Goal: Task Accomplishment & Management: Complete application form

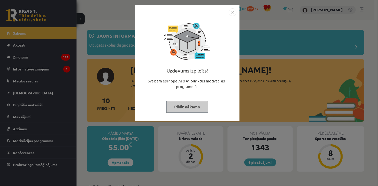
click at [231, 12] on img "Close" at bounding box center [233, 12] width 8 height 8
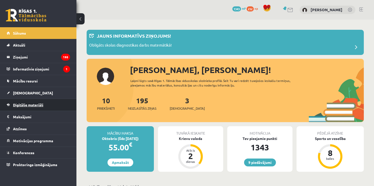
click at [19, 105] on span "Digitālie materiāli" at bounding box center [28, 105] width 30 height 5
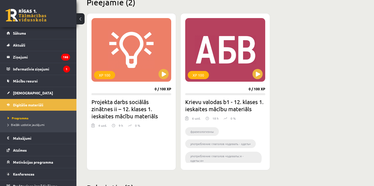
scroll to position [131, 0]
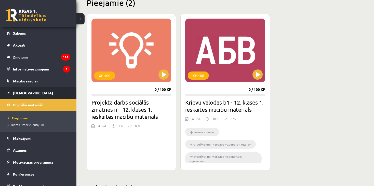
click at [16, 98] on link "[DEMOGRAPHIC_DATA]" at bounding box center [38, 93] width 63 height 12
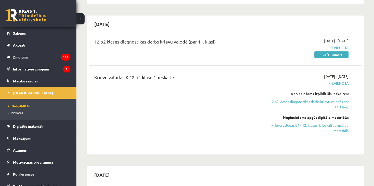
scroll to position [120, 0]
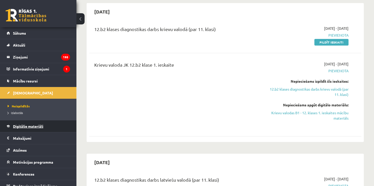
click at [24, 122] on link "Digitālie materiāli" at bounding box center [38, 127] width 63 height 12
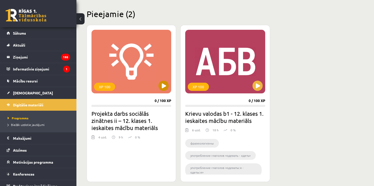
click at [161, 81] on div "XP 100" at bounding box center [131, 62] width 80 height 64
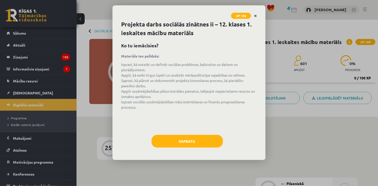
click at [254, 16] on icon "Close" at bounding box center [255, 16] width 3 height 4
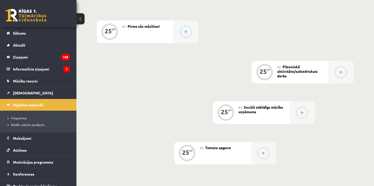
scroll to position [107, 0]
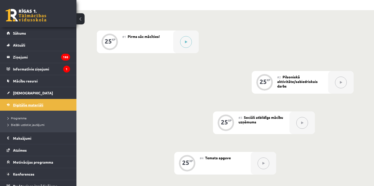
click at [29, 101] on link "Digitālie materiāli" at bounding box center [38, 105] width 63 height 12
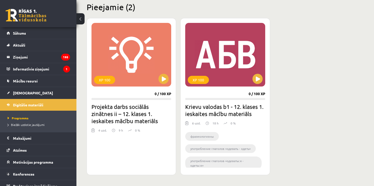
scroll to position [128, 0]
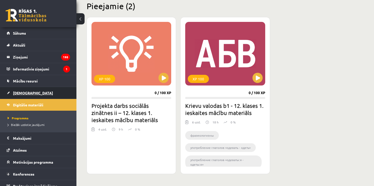
click at [33, 93] on link "[DEMOGRAPHIC_DATA]" at bounding box center [38, 93] width 63 height 12
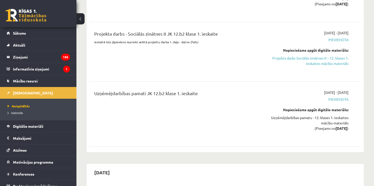
scroll to position [394, 0]
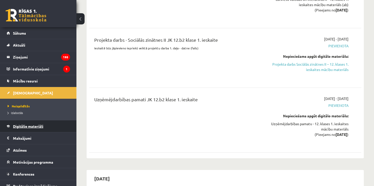
click at [25, 126] on span "Digitālie materiāli" at bounding box center [28, 126] width 30 height 5
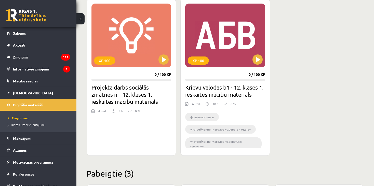
scroll to position [143, 0]
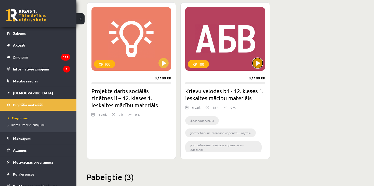
click at [258, 64] on button at bounding box center [258, 63] width 10 height 10
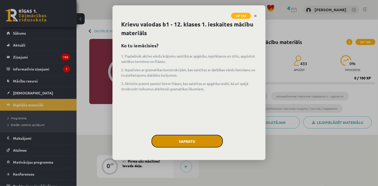
click at [187, 143] on button "Sapratu" at bounding box center [186, 141] width 71 height 13
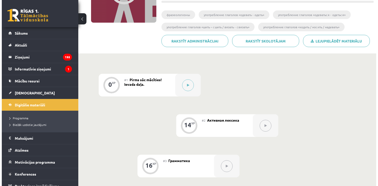
scroll to position [80, 0]
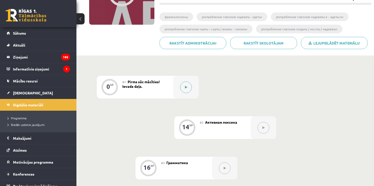
click at [189, 90] on button at bounding box center [186, 88] width 12 height 12
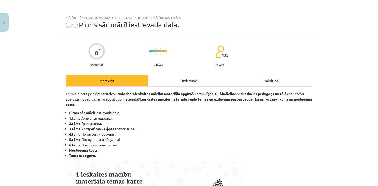
click at [182, 81] on div "Uzdevums" at bounding box center [189, 80] width 82 height 11
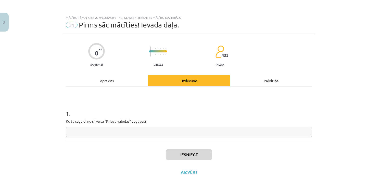
scroll to position [7, 0]
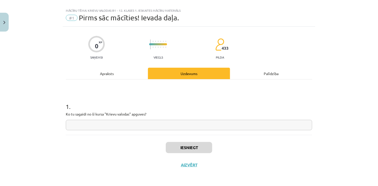
click at [145, 124] on input "text" at bounding box center [189, 125] width 246 height 10
type input "*"
click at [183, 147] on button "Iesniegt" at bounding box center [189, 147] width 46 height 11
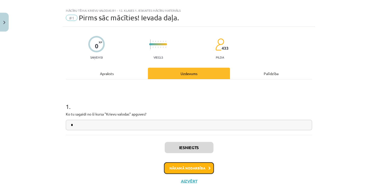
click at [199, 169] on button "Nākamā nodarbība" at bounding box center [189, 169] width 50 height 12
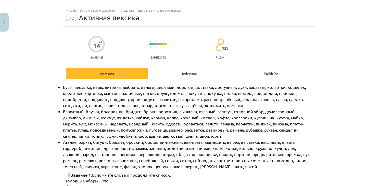
scroll to position [13, 0]
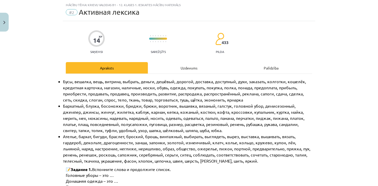
click at [188, 68] on div "Uzdevums" at bounding box center [189, 67] width 82 height 11
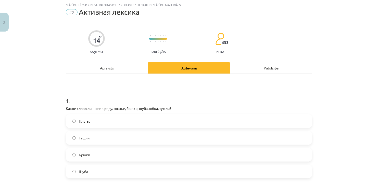
click at [108, 137] on label "Туфли" at bounding box center [188, 138] width 245 height 13
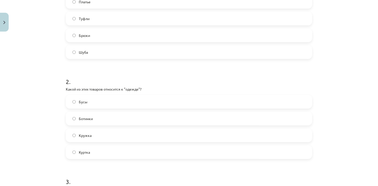
scroll to position [140, 0]
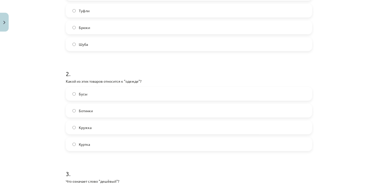
click at [102, 146] on label "Куртка" at bounding box center [188, 144] width 245 height 13
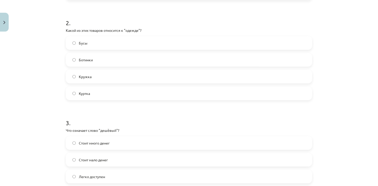
scroll to position [217, 0]
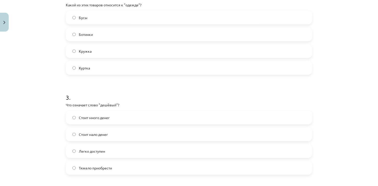
click at [107, 133] on label "Стоит мало денег" at bounding box center [188, 134] width 245 height 13
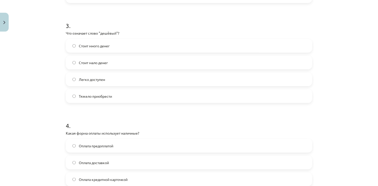
scroll to position [319, 0]
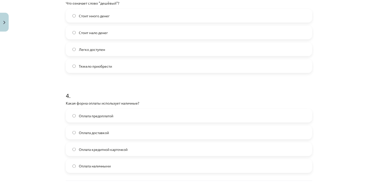
click at [109, 167] on span "Оплата наличными" at bounding box center [95, 166] width 32 height 5
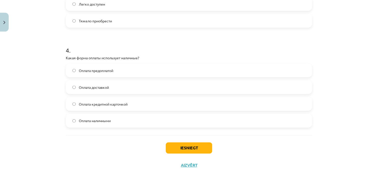
scroll to position [364, 0]
click at [188, 149] on button "Iesniegt" at bounding box center [189, 147] width 46 height 11
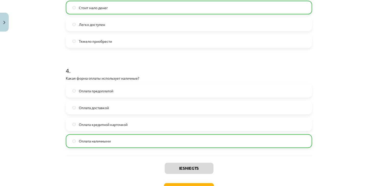
scroll to position [380, 0]
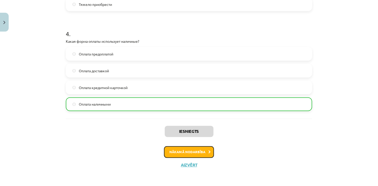
click at [208, 151] on icon at bounding box center [209, 152] width 2 height 3
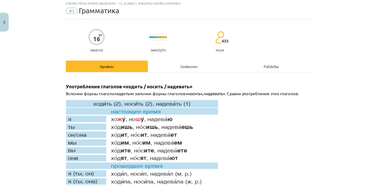
scroll to position [13, 0]
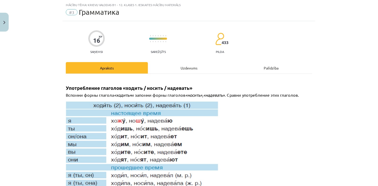
click at [183, 68] on div "Uzdevums" at bounding box center [189, 67] width 82 height 11
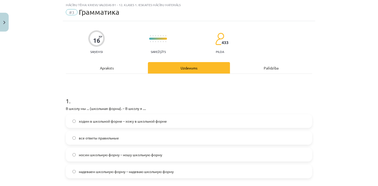
scroll to position [38, 0]
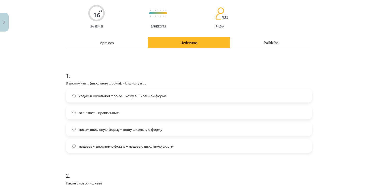
click at [156, 140] on label "надеваем школьную форму – надеваю школьную форму" at bounding box center [188, 146] width 245 height 13
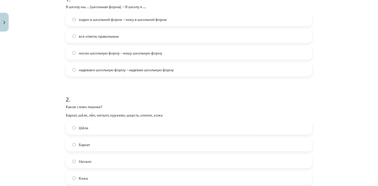
scroll to position [140, 0]
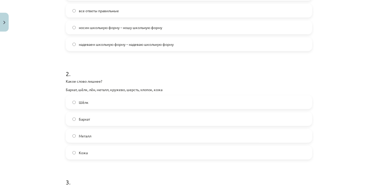
click at [99, 135] on label "Металл" at bounding box center [188, 136] width 245 height 13
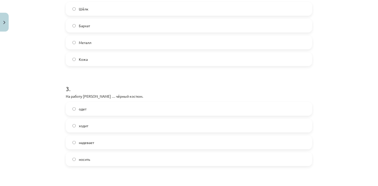
scroll to position [242, 0]
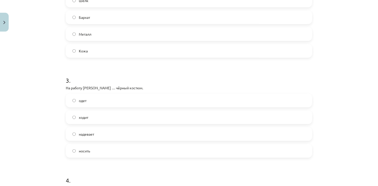
click at [94, 134] on label "надевает" at bounding box center [188, 134] width 245 height 13
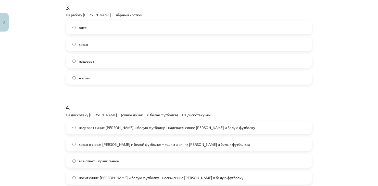
scroll to position [344, 0]
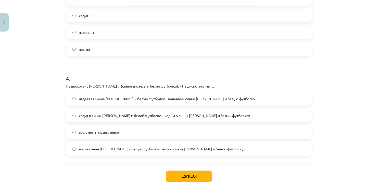
click at [145, 100] on span "надевает синие джинсы и белую футболку – надеваем синие джинсы и белую футболку" at bounding box center [167, 98] width 176 height 5
click at [190, 174] on button "Iesniegt" at bounding box center [189, 176] width 46 height 11
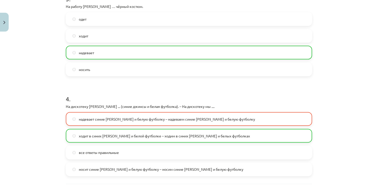
scroll to position [370, 0]
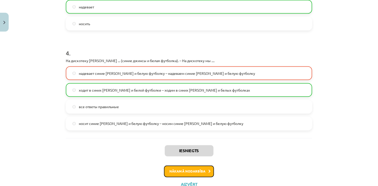
click at [194, 175] on button "Nākamā nodarbība" at bounding box center [189, 172] width 50 height 12
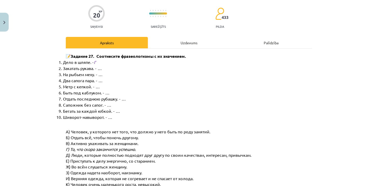
scroll to position [13, 0]
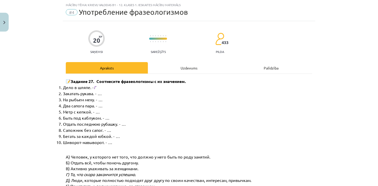
click at [187, 66] on div "Uzdevums" at bounding box center [189, 67] width 82 height 11
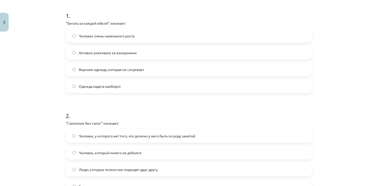
scroll to position [64, 0]
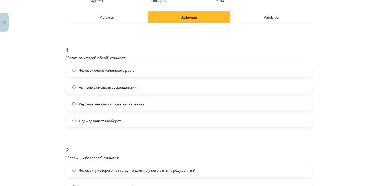
click at [135, 90] on label "Активно ухаживать за женщинами" at bounding box center [188, 87] width 245 height 13
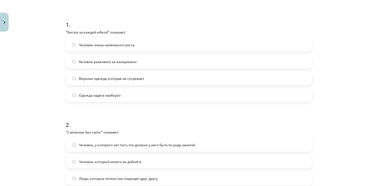
scroll to position [140, 0]
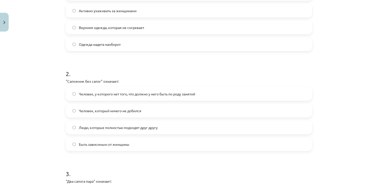
click at [166, 91] on span "Человек, у которого нет того, что должно у него быть по роду занятий" at bounding box center [137, 93] width 116 height 5
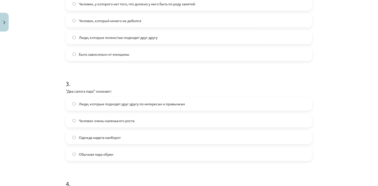
scroll to position [242, 0]
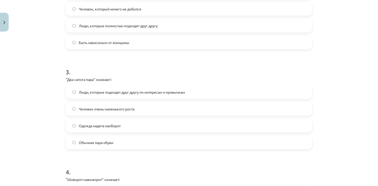
click at [135, 94] on span "Люди, которые подходят друг другу по интересам и привычкам" at bounding box center [132, 92] width 106 height 5
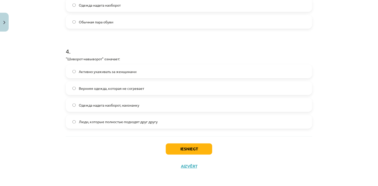
scroll to position [364, 0]
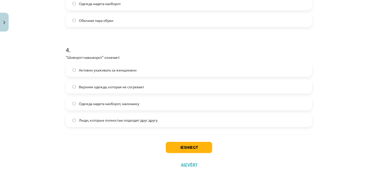
click at [134, 105] on span "Одежда надета наоборот, наизнанку" at bounding box center [109, 103] width 60 height 5
click at [182, 151] on button "Iesniegt" at bounding box center [189, 147] width 46 height 11
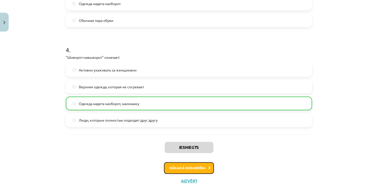
click at [188, 166] on button "Nākamā nodarbība" at bounding box center [189, 169] width 50 height 12
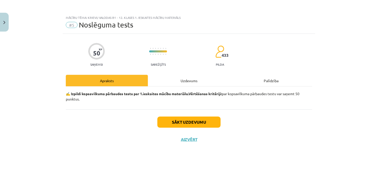
scroll to position [0, 0]
click at [186, 72] on div "50 XP Saņemsi Sarežģīts 433 pilda Apraksts Uzdevums Palīdzība ✍️ Izpildi kopsav…" at bounding box center [189, 104] width 252 height 140
click at [188, 77] on div "Uzdevums" at bounding box center [189, 80] width 82 height 11
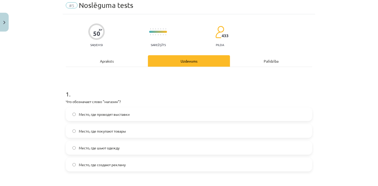
scroll to position [25, 0]
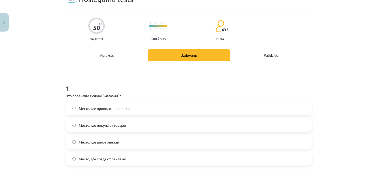
click at [121, 126] on span "Место, где покупают товары" at bounding box center [102, 125] width 47 height 5
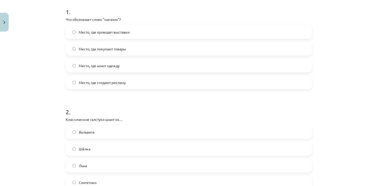
scroll to position [127, 0]
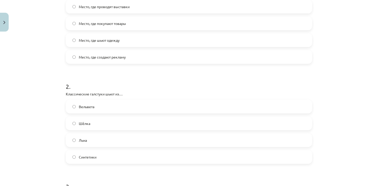
click at [100, 136] on label "Льна" at bounding box center [188, 140] width 245 height 13
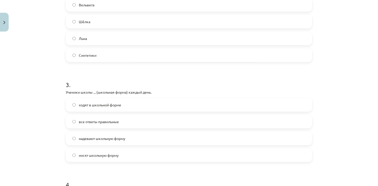
scroll to position [255, 0]
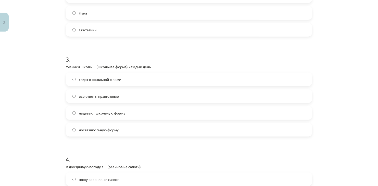
click at [107, 77] on span "ходят в школьной форме" at bounding box center [100, 79] width 42 height 5
click at [144, 93] on label "все ответы правильные" at bounding box center [188, 96] width 245 height 13
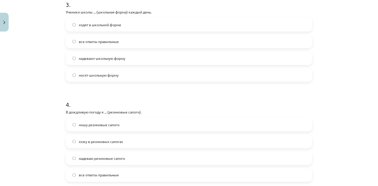
scroll to position [357, 0]
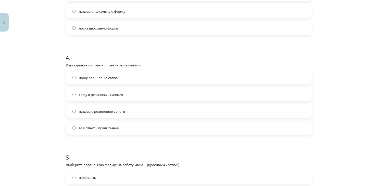
click at [124, 133] on label "все ответы правильные" at bounding box center [188, 128] width 245 height 13
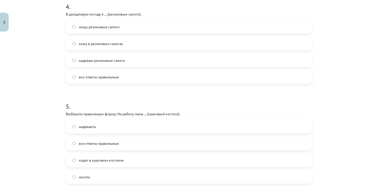
scroll to position [433, 0]
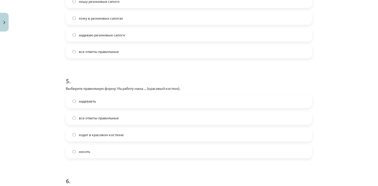
click at [92, 139] on label "ходит в красивом костюме" at bounding box center [188, 135] width 245 height 13
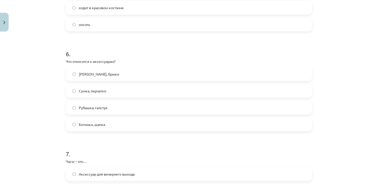
scroll to position [586, 0]
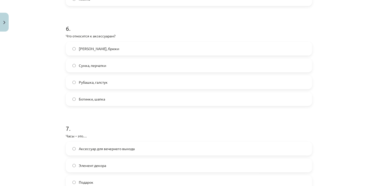
click at [101, 69] on label "Сумка, перчатки" at bounding box center [188, 65] width 245 height 13
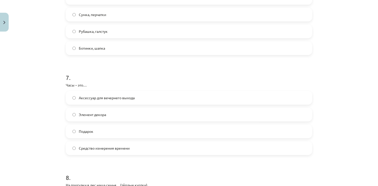
click at [121, 148] on span "Средство измерения времени" at bounding box center [104, 148] width 51 height 5
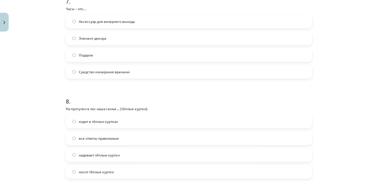
scroll to position [739, 0]
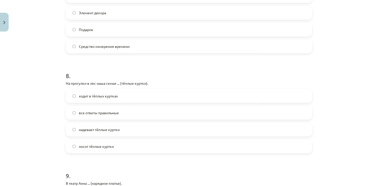
click at [102, 133] on label "надевает тёплые куртки" at bounding box center [188, 129] width 245 height 13
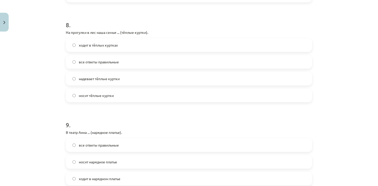
scroll to position [841, 0]
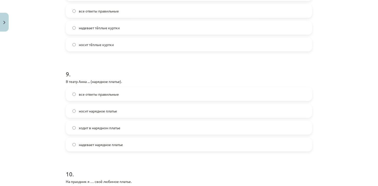
click at [100, 145] on span "надевает нарядное платье" at bounding box center [101, 144] width 44 height 5
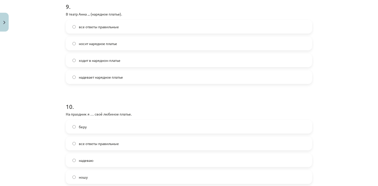
scroll to position [917, 0]
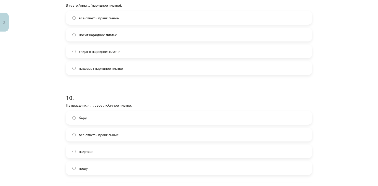
click at [90, 153] on span "надеваю" at bounding box center [86, 151] width 15 height 5
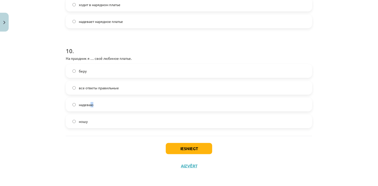
scroll to position [965, 0]
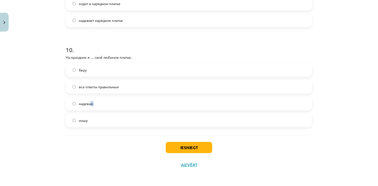
click at [104, 104] on label "надеваю" at bounding box center [188, 103] width 245 height 13
click at [172, 150] on button "Iesniegt" at bounding box center [189, 147] width 46 height 11
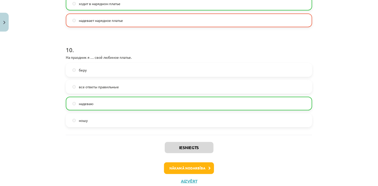
scroll to position [981, 0]
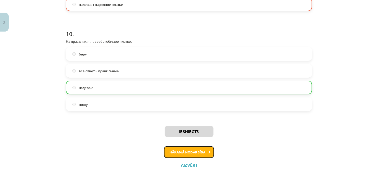
click at [199, 149] on button "Nākamā nodarbība" at bounding box center [189, 153] width 50 height 12
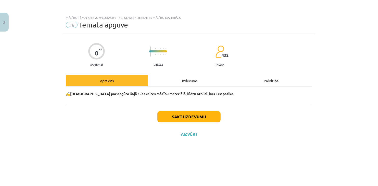
scroll to position [0, 0]
click at [183, 79] on div "Uzdevums" at bounding box center [189, 80] width 82 height 11
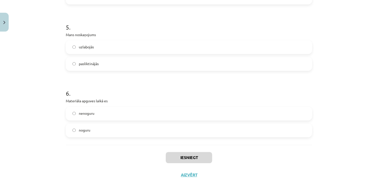
scroll to position [441, 0]
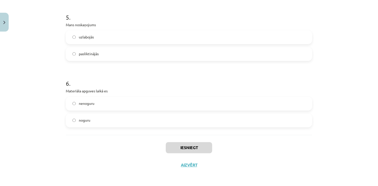
click at [90, 102] on span "nenoguru" at bounding box center [87, 103] width 16 height 5
click at [87, 37] on span "uzlabojās" at bounding box center [86, 37] width 15 height 5
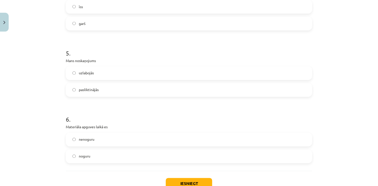
scroll to position [339, 0]
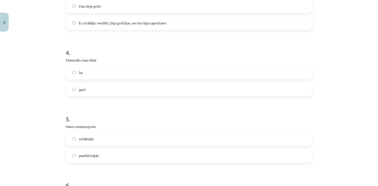
click at [81, 74] on label "īss" at bounding box center [188, 73] width 245 height 13
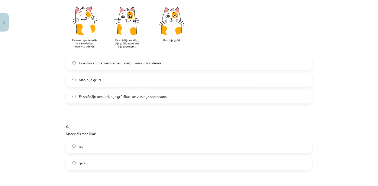
scroll to position [237, 0]
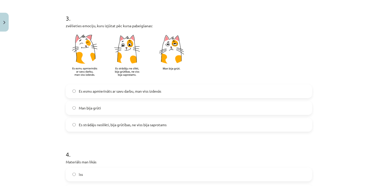
click at [97, 91] on span "Es esmu apmierināts ar savu darbu, man viss izdevās" at bounding box center [120, 91] width 82 height 5
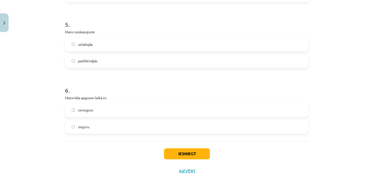
scroll to position [441, 0]
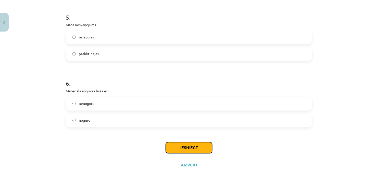
click at [200, 149] on button "Iesniegt" at bounding box center [189, 147] width 46 height 11
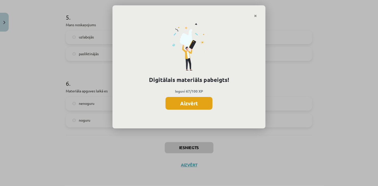
click at [190, 108] on button "Aizvērt" at bounding box center [188, 103] width 47 height 13
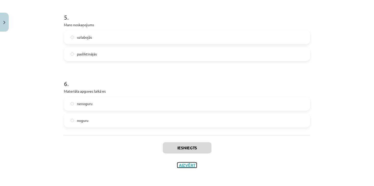
click at [184, 163] on button "Aizvērt" at bounding box center [186, 165] width 19 height 5
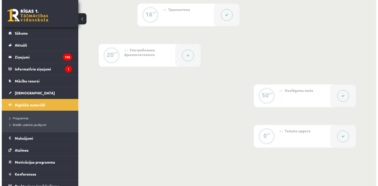
scroll to position [232, 0]
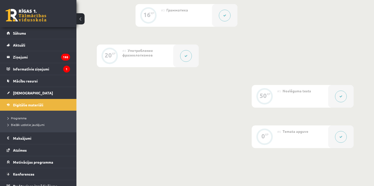
click at [188, 52] on button at bounding box center [186, 56] width 12 height 12
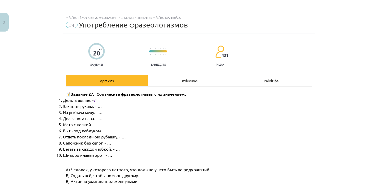
click at [174, 78] on div "Uzdevums" at bounding box center [189, 80] width 82 height 11
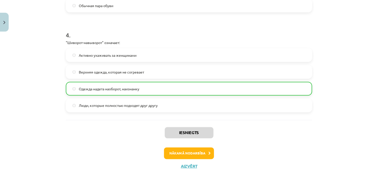
scroll to position [380, 0]
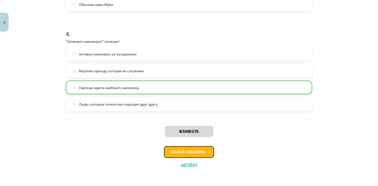
click at [199, 154] on button "Nākamā nodarbība" at bounding box center [189, 153] width 50 height 12
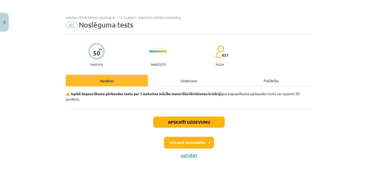
click at [183, 81] on div "Uzdevums" at bounding box center [189, 80] width 82 height 11
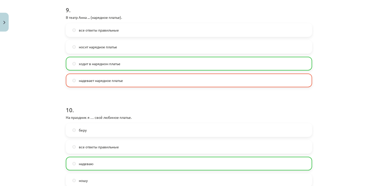
scroll to position [981, 0]
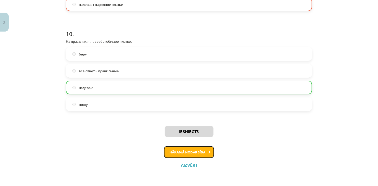
click at [187, 155] on button "Nākamā nodarbība" at bounding box center [189, 153] width 50 height 12
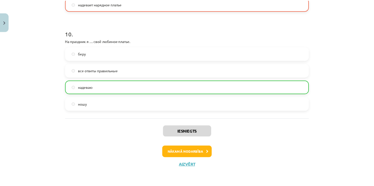
scroll to position [0, 0]
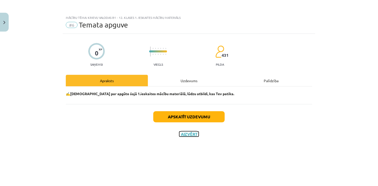
click at [190, 133] on button "Aizvērt" at bounding box center [188, 134] width 19 height 5
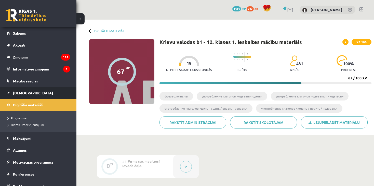
click at [28, 97] on link "[DEMOGRAPHIC_DATA]" at bounding box center [38, 93] width 63 height 12
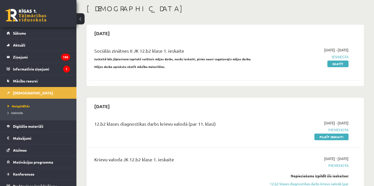
scroll to position [76, 0]
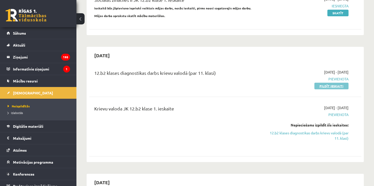
click at [324, 86] on link "Pildīt ieskaiti" at bounding box center [331, 86] width 34 height 7
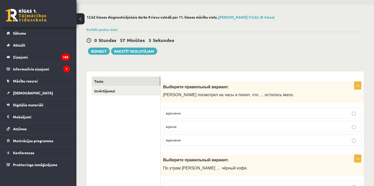
scroll to position [25, 0]
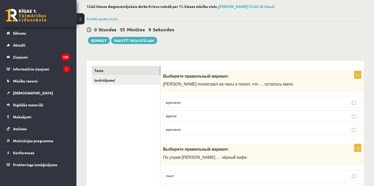
click at [202, 101] on p "времени" at bounding box center [262, 102] width 193 height 5
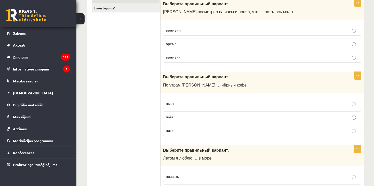
scroll to position [127, 0]
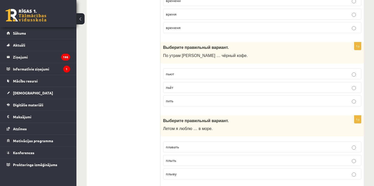
click at [173, 87] on span "пьёт" at bounding box center [169, 87] width 7 height 5
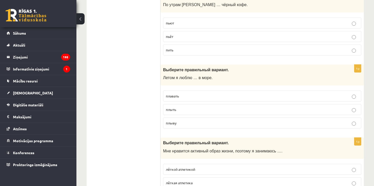
scroll to position [204, 0]
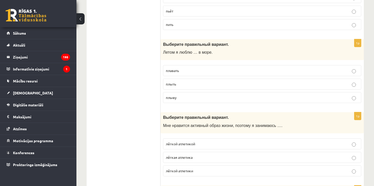
click at [181, 73] on label "плавать" at bounding box center [262, 70] width 198 height 11
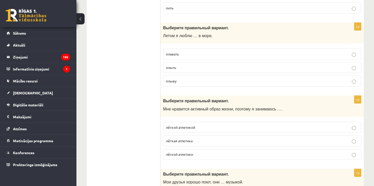
scroll to position [229, 0]
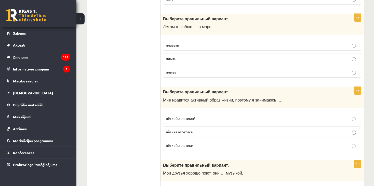
click at [186, 113] on label "лёгкой атлетикой" at bounding box center [262, 118] width 198 height 11
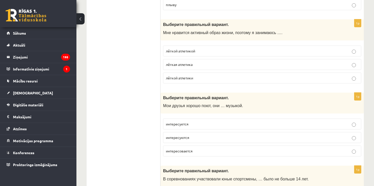
scroll to position [306, 0]
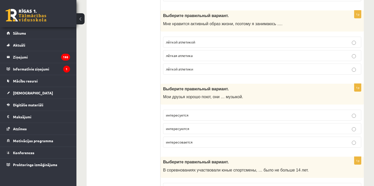
click at [196, 128] on p "интересуются" at bounding box center [262, 128] width 193 height 5
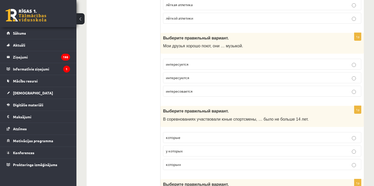
scroll to position [382, 0]
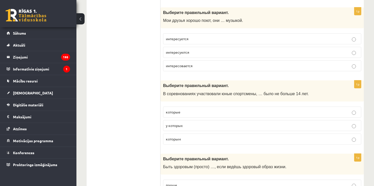
click at [183, 138] on p "которым" at bounding box center [262, 139] width 193 height 5
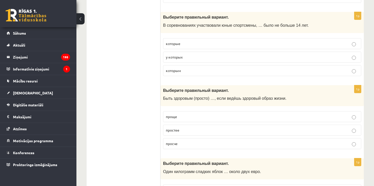
scroll to position [459, 0]
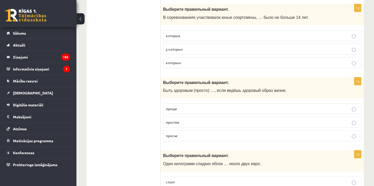
click at [182, 110] on label "проще" at bounding box center [262, 108] width 198 height 11
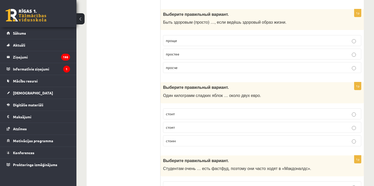
scroll to position [535, 0]
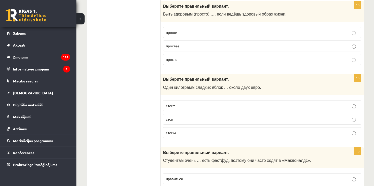
click at [181, 103] on p "стоит" at bounding box center [262, 105] width 193 height 5
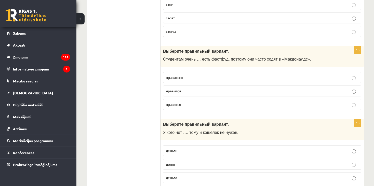
scroll to position [637, 0]
click at [188, 88] on p "нравится" at bounding box center [262, 90] width 193 height 5
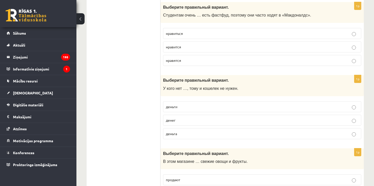
scroll to position [714, 0]
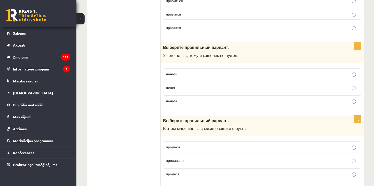
click at [180, 85] on p "денег" at bounding box center [262, 87] width 193 height 5
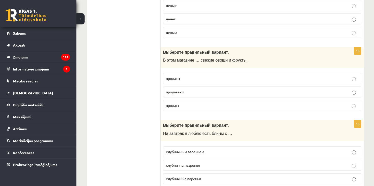
scroll to position [790, 0]
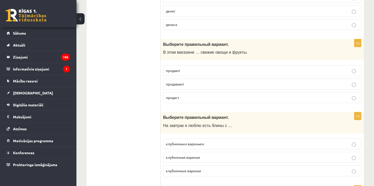
click at [179, 68] on span "продают" at bounding box center [173, 70] width 14 height 5
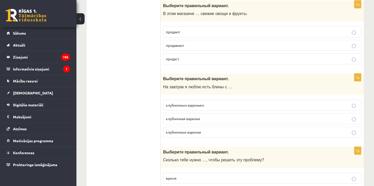
scroll to position [841, 0]
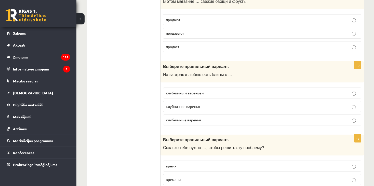
click at [178, 91] on span "клубничным вареньем" at bounding box center [185, 93] width 38 height 5
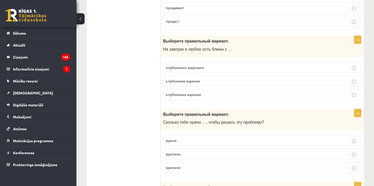
scroll to position [917, 0]
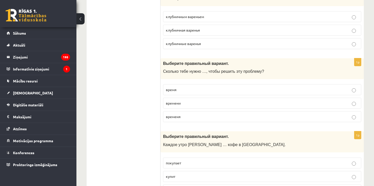
click at [183, 101] on p "времени" at bounding box center [262, 103] width 193 height 5
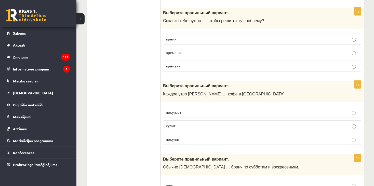
scroll to position [968, 0]
click at [178, 110] on span "покупает" at bounding box center [173, 112] width 15 height 5
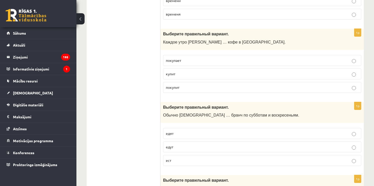
scroll to position [1070, 0]
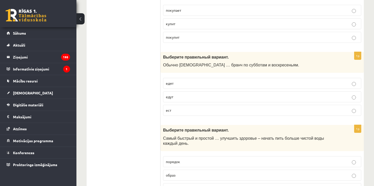
click at [177, 81] on p "едят" at bounding box center [262, 83] width 193 height 5
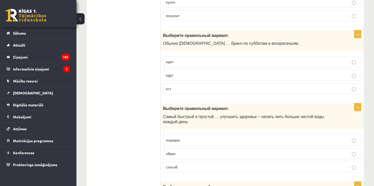
scroll to position [1121, 0]
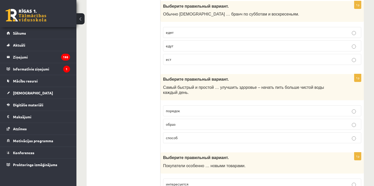
click at [179, 135] on p "способ" at bounding box center [262, 137] width 193 height 5
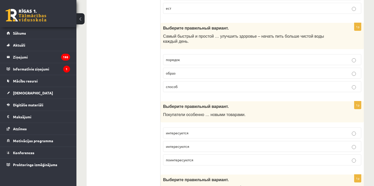
scroll to position [1198, 0]
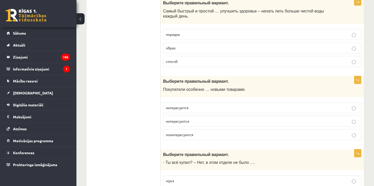
click at [191, 119] on p "интересуются" at bounding box center [262, 121] width 193 height 5
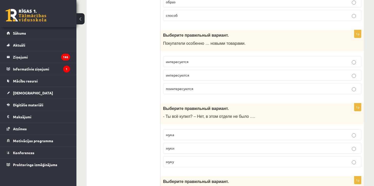
scroll to position [1274, 0]
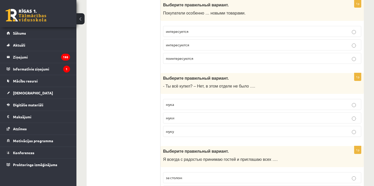
click at [186, 113] on label "муки" at bounding box center [262, 118] width 198 height 11
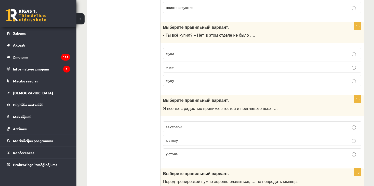
scroll to position [1351, 0]
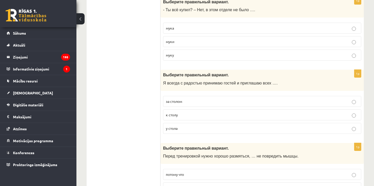
click at [181, 112] on p "к столу" at bounding box center [262, 114] width 193 height 5
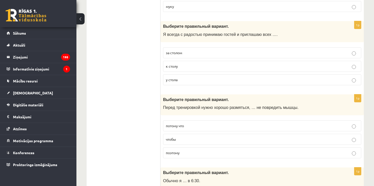
scroll to position [1402, 0]
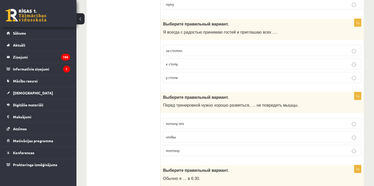
click at [187, 135] on p "чтобы" at bounding box center [262, 137] width 193 height 5
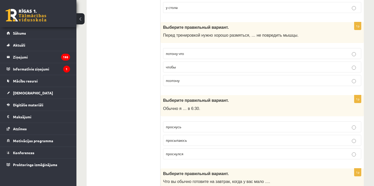
scroll to position [1478, 0]
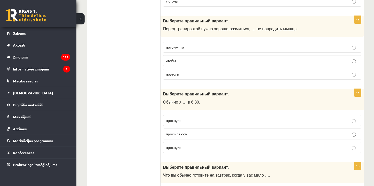
click at [188, 131] on p "просыпаюсь" at bounding box center [262, 133] width 193 height 5
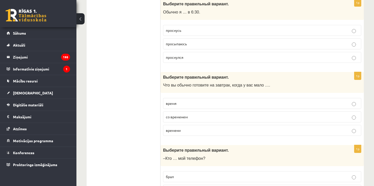
scroll to position [1580, 0]
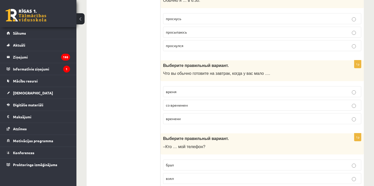
click at [188, 116] on p "времени" at bounding box center [262, 118] width 193 height 5
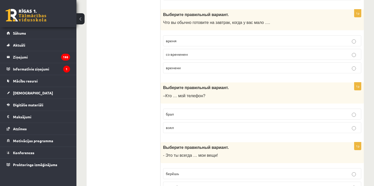
click at [181, 122] on label "взял" at bounding box center [262, 127] width 198 height 11
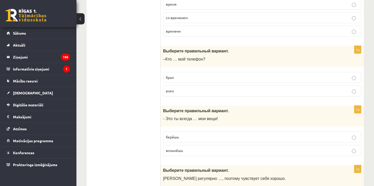
scroll to position [1707, 0]
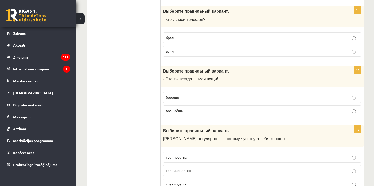
click at [188, 95] on p "берёшь" at bounding box center [262, 97] width 193 height 5
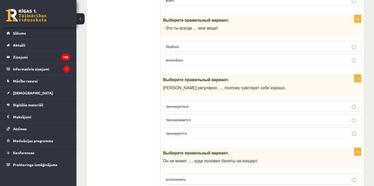
scroll to position [1784, 0]
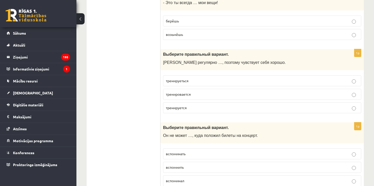
click at [195, 105] on p "тренируется" at bounding box center [262, 107] width 193 height 5
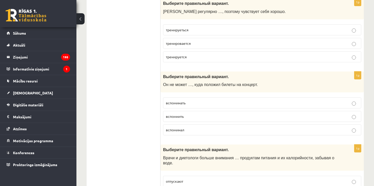
click at [190, 114] on p "вспомнить" at bounding box center [262, 116] width 193 height 5
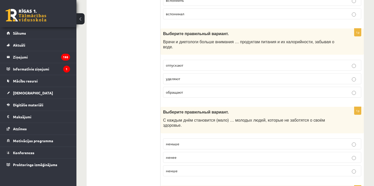
scroll to position [1962, 0]
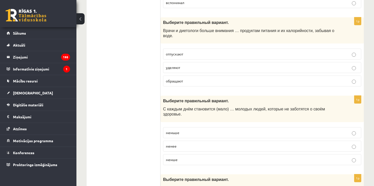
click at [195, 65] on p "уделяют" at bounding box center [262, 67] width 193 height 5
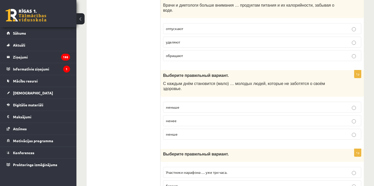
click at [188, 105] on p "меньше" at bounding box center [262, 107] width 193 height 5
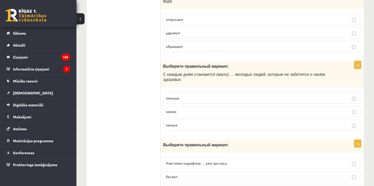
scroll to position [2000, 0]
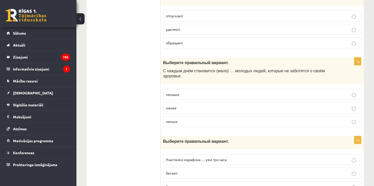
click at [187, 171] on p "бегают" at bounding box center [262, 173] width 193 height 5
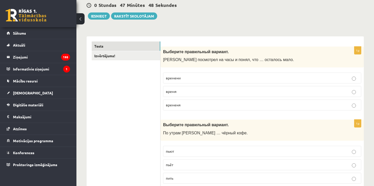
scroll to position [0, 0]
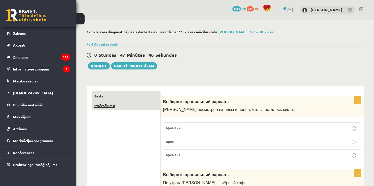
click at [141, 107] on link "Izvērtējums!" at bounding box center [126, 105] width 69 height 9
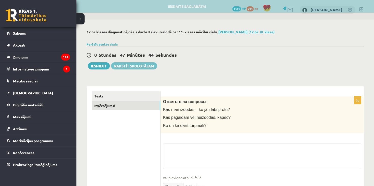
click at [131, 65] on link "Rakstīt skolotājam" at bounding box center [134, 65] width 46 height 7
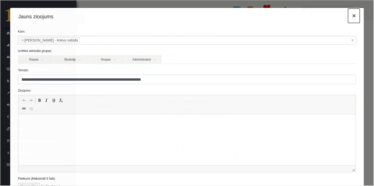
click at [349, 14] on button "×" at bounding box center [354, 15] width 12 height 14
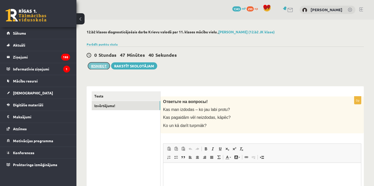
click at [100, 66] on button "Iesniegt" at bounding box center [99, 65] width 22 height 7
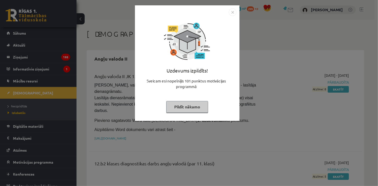
click at [231, 12] on img "Close" at bounding box center [233, 12] width 8 height 8
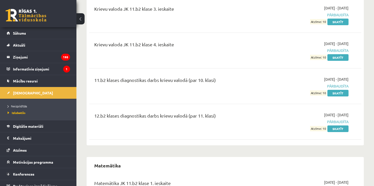
scroll to position [331, 0]
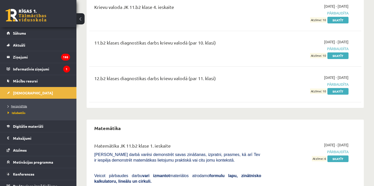
click at [19, 106] on span "Neizpildītās" at bounding box center [17, 106] width 19 height 4
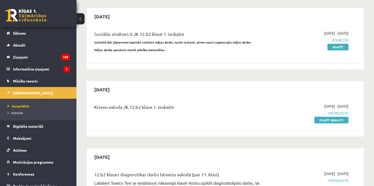
scroll to position [51, 0]
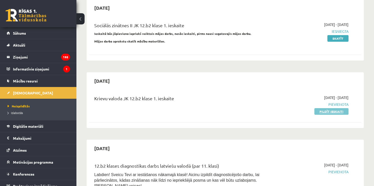
click at [335, 110] on link "Pildīt ieskaiti" at bounding box center [331, 111] width 34 height 7
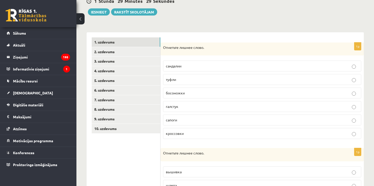
scroll to position [51, 0]
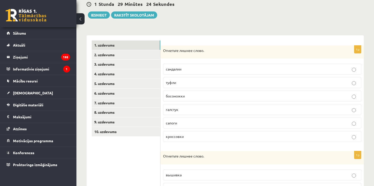
click at [179, 110] on p "галстук" at bounding box center [262, 109] width 193 height 5
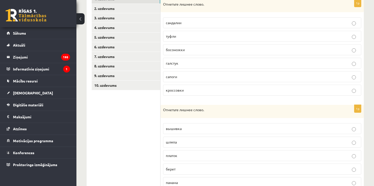
scroll to position [127, 0]
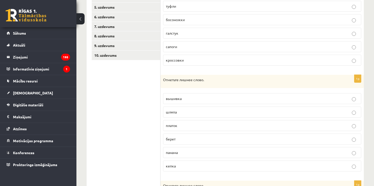
click at [176, 96] on p "вышивка" at bounding box center [262, 98] width 193 height 5
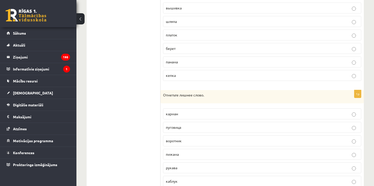
scroll to position [229, 0]
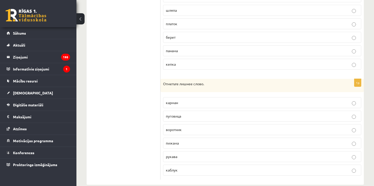
click at [173, 142] on span "пижама" at bounding box center [172, 143] width 13 height 5
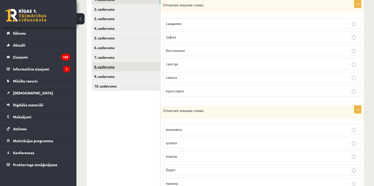
scroll to position [58, 0]
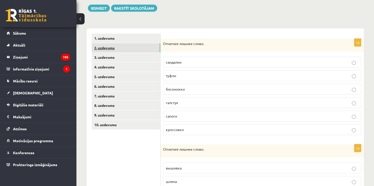
click at [119, 47] on link "2. uzdevums" at bounding box center [126, 47] width 69 height 9
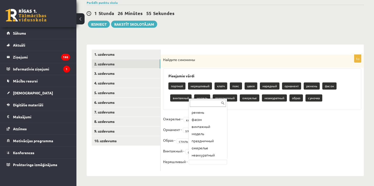
scroll to position [57, 0]
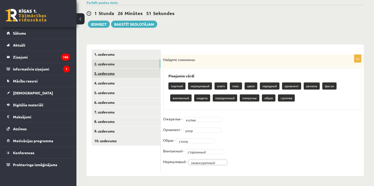
click at [118, 76] on link "3. uzdevums" at bounding box center [126, 73] width 69 height 9
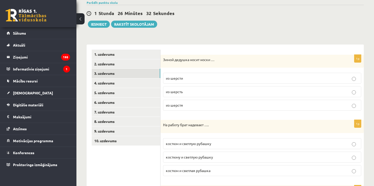
click at [189, 80] on p "из шерсти" at bounding box center [262, 78] width 193 height 5
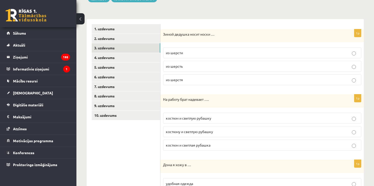
click at [190, 117] on span "костюм и светлую рубашку" at bounding box center [188, 118] width 45 height 5
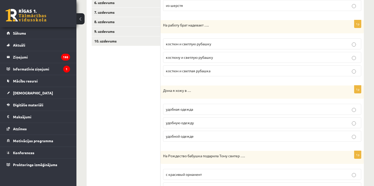
scroll to position [144, 0]
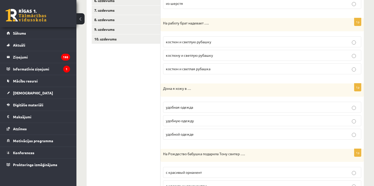
click at [193, 135] on span "удобной одежде" at bounding box center [180, 134] width 28 height 5
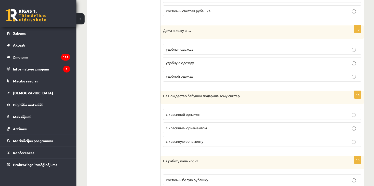
scroll to position [246, 0]
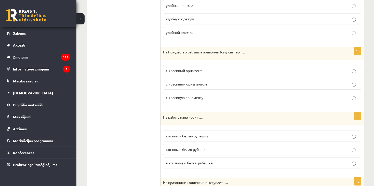
click at [183, 86] on label "с красивым орнаментом" at bounding box center [262, 84] width 198 height 11
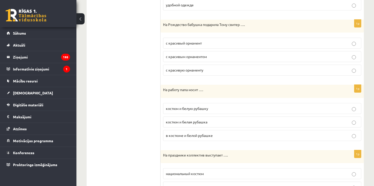
scroll to position [297, 0]
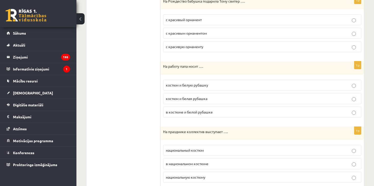
click at [192, 88] on label "костюм и белую рубашку" at bounding box center [262, 85] width 198 height 11
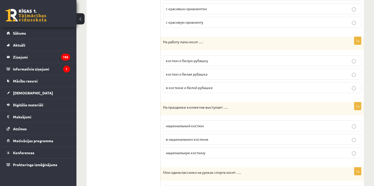
scroll to position [348, 0]
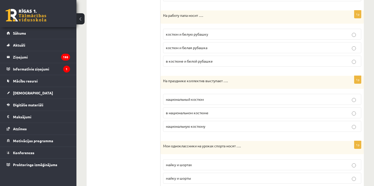
click at [184, 113] on span "в национальном костюме" at bounding box center [187, 113] width 43 height 5
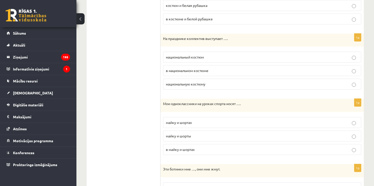
scroll to position [399, 0]
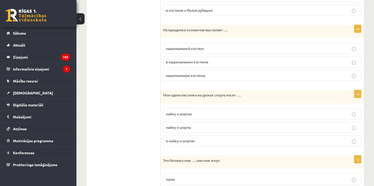
click at [184, 125] on span "майку и шорты" at bounding box center [178, 127] width 25 height 5
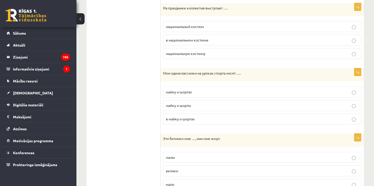
scroll to position [450, 0]
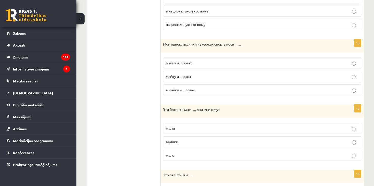
click at [178, 128] on p "малы" at bounding box center [262, 128] width 193 height 5
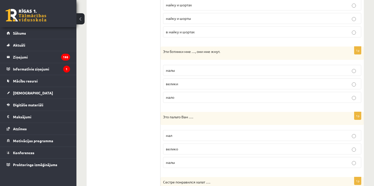
scroll to position [526, 0]
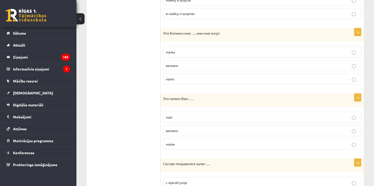
click at [181, 128] on p "велико" at bounding box center [262, 130] width 193 height 5
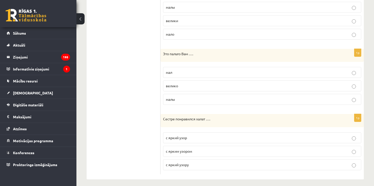
scroll to position [571, 0]
click at [177, 149] on span "с ярким узором" at bounding box center [179, 151] width 26 height 5
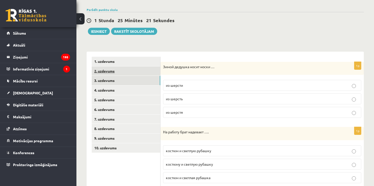
scroll to position [76, 0]
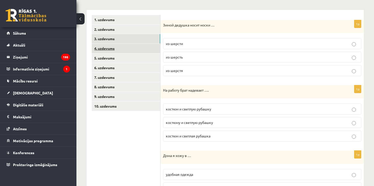
click at [113, 50] on link "4. uzdevums" at bounding box center [126, 48] width 69 height 9
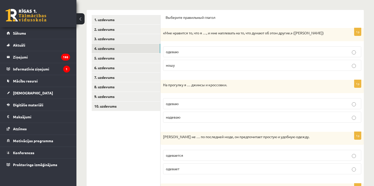
click at [201, 68] on label "ношу" at bounding box center [262, 65] width 198 height 11
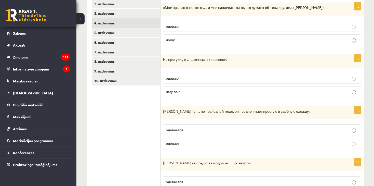
click at [183, 93] on p "надеваю" at bounding box center [262, 91] width 193 height 5
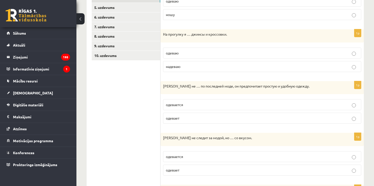
scroll to position [127, 0]
click at [182, 105] on span "одевается" at bounding box center [174, 104] width 17 height 5
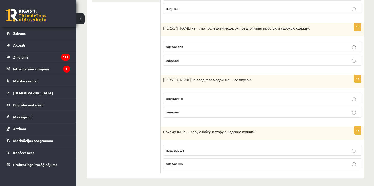
scroll to position [187, 0]
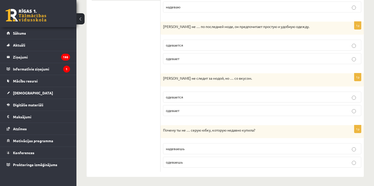
click at [183, 96] on p "одевается" at bounding box center [262, 97] width 193 height 5
click at [184, 150] on span "надеваешь" at bounding box center [175, 149] width 19 height 5
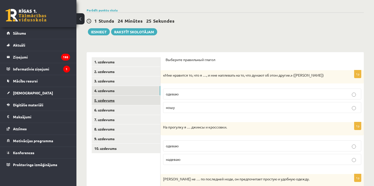
scroll to position [34, 0]
click at [119, 102] on link "5. uzdevums" at bounding box center [126, 100] width 69 height 9
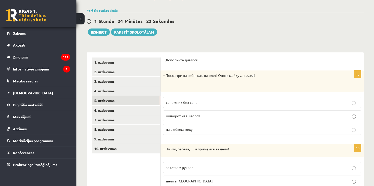
scroll to position [59, 0]
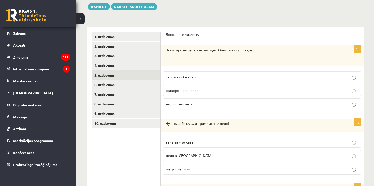
click at [190, 93] on label "шиворот-навыворот" at bounding box center [262, 90] width 198 height 11
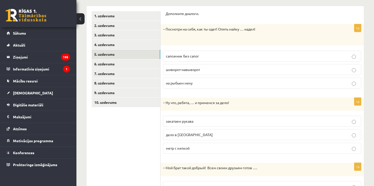
scroll to position [110, 0]
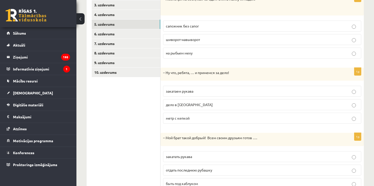
click at [180, 93] on p "закатаем рукава" at bounding box center [262, 91] width 193 height 5
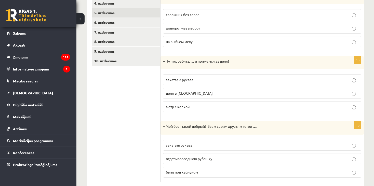
scroll to position [132, 0]
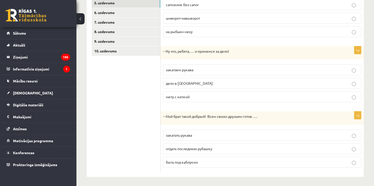
click at [188, 151] on p "отдать последнюю рубашку" at bounding box center [262, 148] width 193 height 5
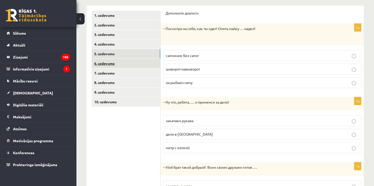
click at [126, 61] on link "6. uzdevums" at bounding box center [126, 63] width 69 height 9
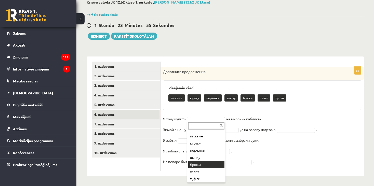
scroll to position [6, 0]
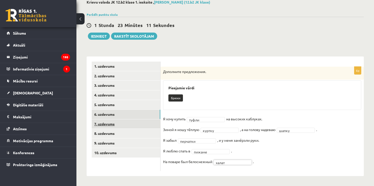
click at [106, 123] on link "7. uzdevums" at bounding box center [126, 124] width 69 height 9
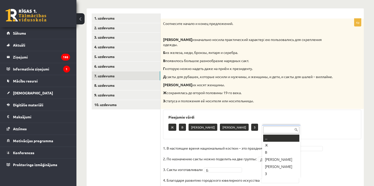
scroll to position [97, 0]
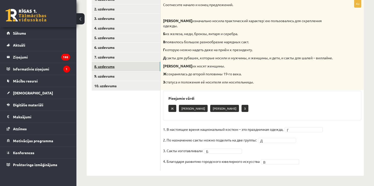
click at [135, 66] on link "8. uzdevums" at bounding box center [126, 66] width 69 height 9
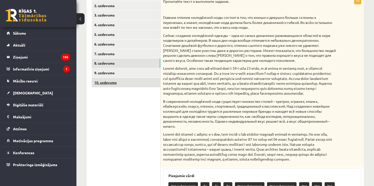
scroll to position [96, 0]
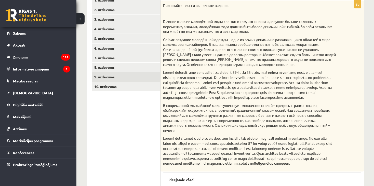
click at [123, 80] on link "9. uzdevums" at bounding box center [126, 76] width 69 height 9
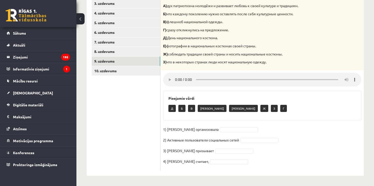
scroll to position [86, 0]
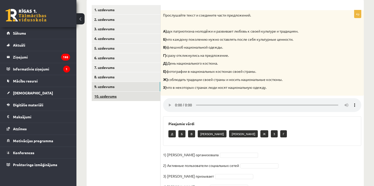
click at [120, 96] on link "10. uzdevums" at bounding box center [126, 96] width 69 height 9
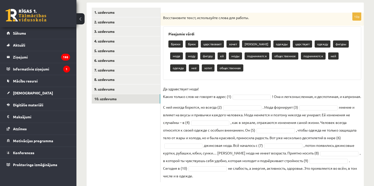
scroll to position [95, 0]
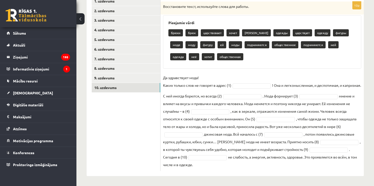
drag, startPoint x: 246, startPoint y: 164, endPoint x: 168, endPoint y: 26, distance: 158.6
click at [168, 26] on div "10p Восстановите текст, используйте слова для работы. Pieejamie vārdi брюки брю…" at bounding box center [262, 87] width 203 height 170
click at [220, 62] on div "брюки брюк царствовает хочет брюков одежды царствует одежду фигуры моде моду фи…" at bounding box center [262, 46] width 188 height 36
drag, startPoint x: 163, startPoint y: 76, endPoint x: 249, endPoint y: 165, distance: 124.0
click at [249, 165] on fieldset "Да здравствует мода! Каких только слов не говорят в адрес (1) ! Она и легкомысл…" at bounding box center [262, 121] width 198 height 95
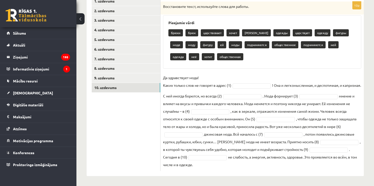
click at [249, 165] on fieldset "Да здравствует мода! Каких только слов не говорят в адрес (1) ! Она и легкомысл…" at bounding box center [262, 121] width 198 height 95
drag, startPoint x: 164, startPoint y: 77, endPoint x: 244, endPoint y: 167, distance: 119.8
click at [244, 167] on fieldset "Да здравствует мода! Каких только слов не говорят в адрес (1) ! Она и легкомысл…" at bounding box center [262, 121] width 198 height 95
click at [224, 81] on p "Да здравствует мода! Каких только слов не говорят в адрес (1)" at bounding box center [197, 81] width 68 height 15
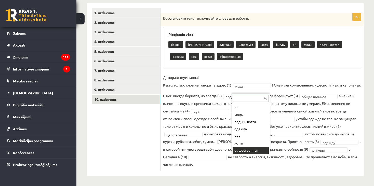
scroll to position [23, 0]
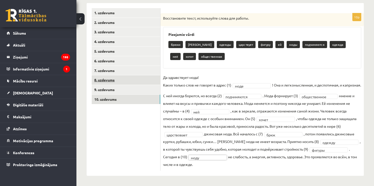
click at [116, 84] on link "8. uzdevums" at bounding box center [126, 79] width 69 height 9
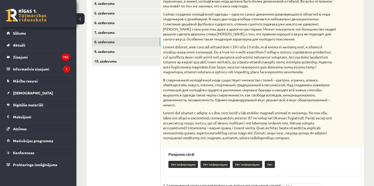
scroll to position [20, 0]
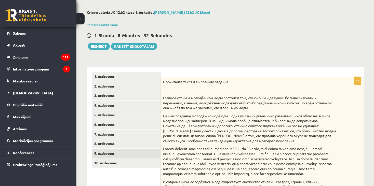
click at [131, 152] on link "9. uzdevums" at bounding box center [126, 153] width 69 height 9
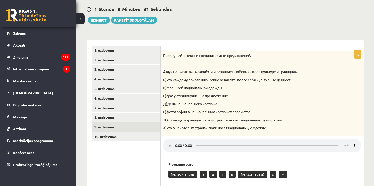
scroll to position [96, 0]
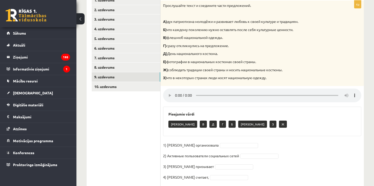
click at [282, 120] on div "Е В Д Г Б А З Ж" at bounding box center [262, 125] width 188 height 12
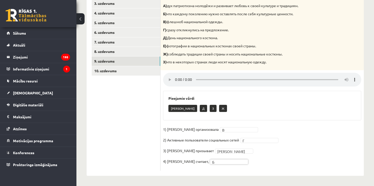
scroll to position [0, 0]
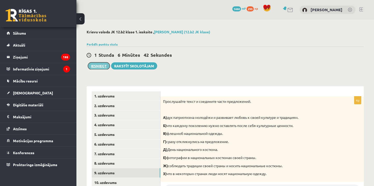
click at [99, 67] on button "Iesniegt" at bounding box center [99, 65] width 22 height 7
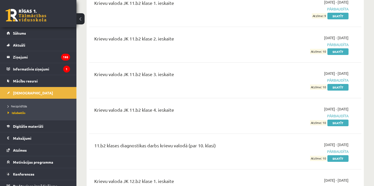
scroll to position [255, 0]
